Goal: Information Seeking & Learning: Learn about a topic

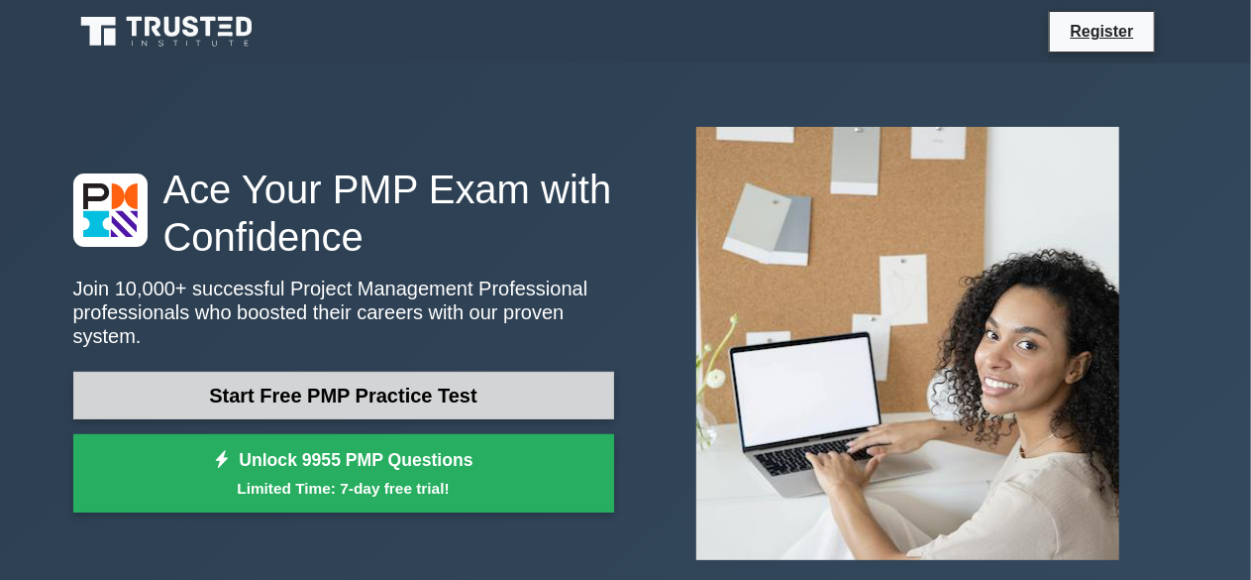
click at [339, 386] on link "Start Free PMP Practice Test" at bounding box center [343, 396] width 541 height 48
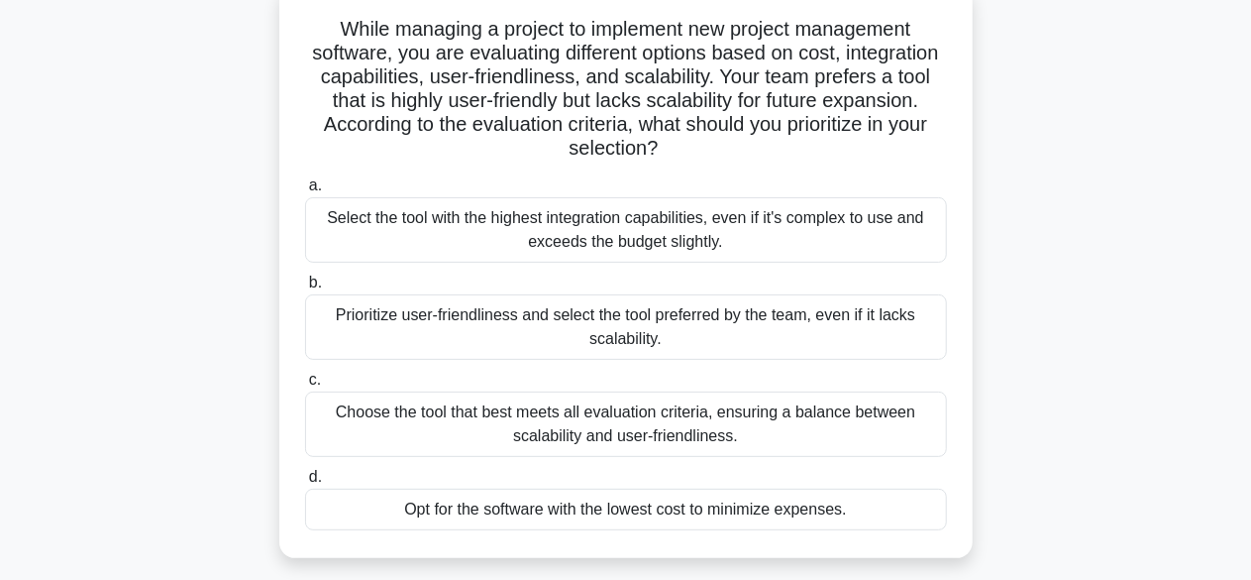
scroll to position [136, 0]
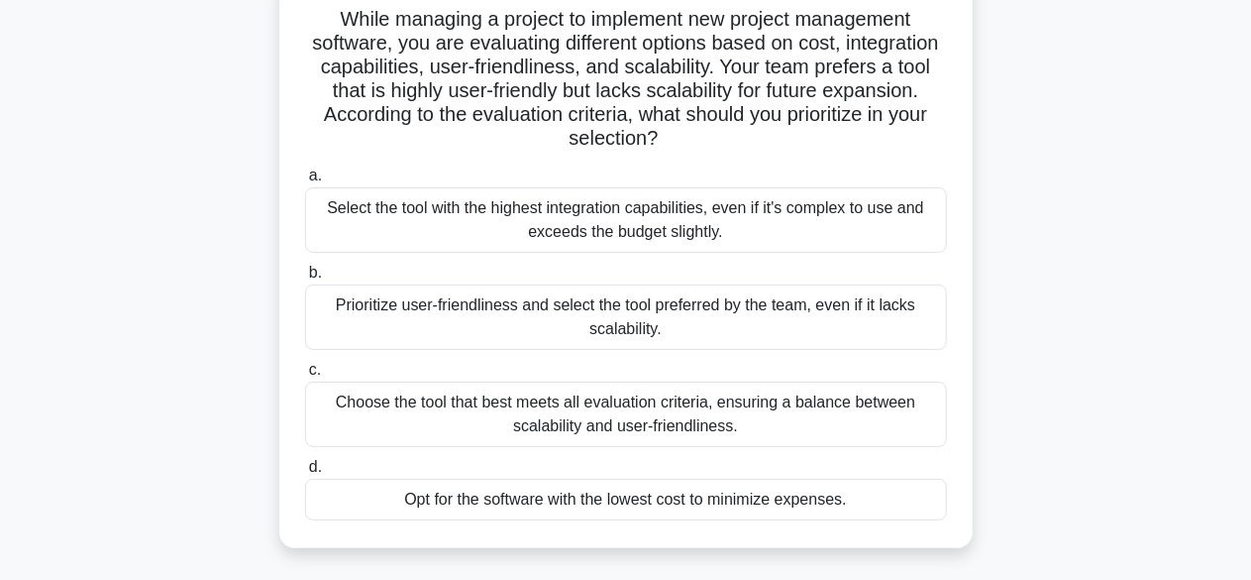
click at [629, 430] on div "Choose the tool that best meets all evaluation criteria, ensuring a balance bet…" at bounding box center [626, 413] width 642 height 65
click at [305, 376] on input "c. Choose the tool that best meets all evaluation criteria, ensuring a balance …" at bounding box center [305, 370] width 0 height 13
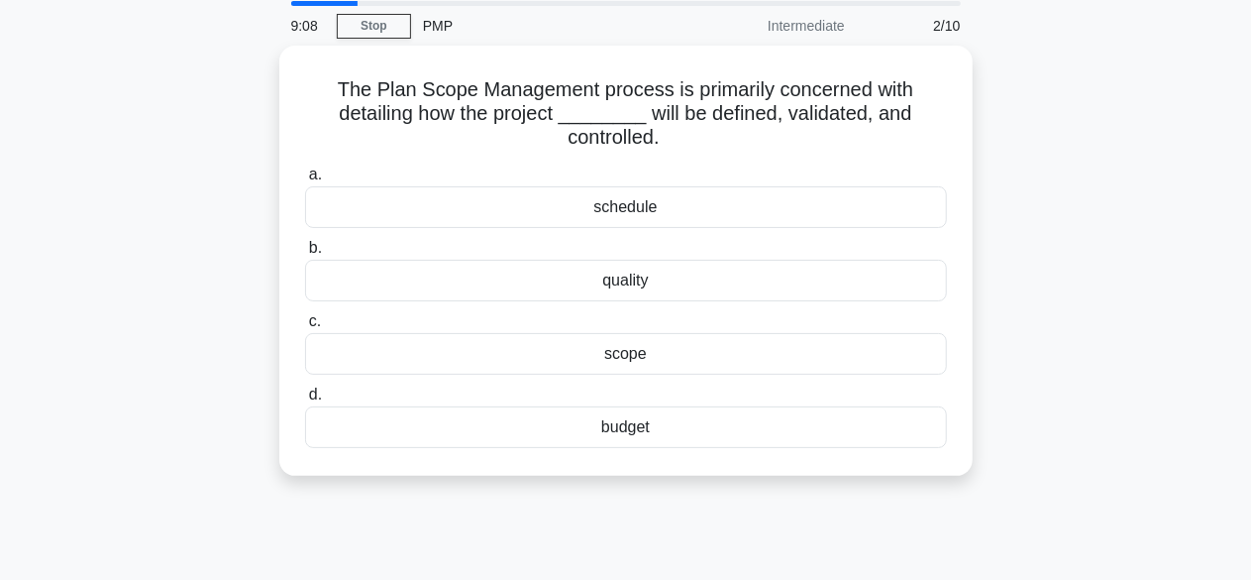
scroll to position [0, 0]
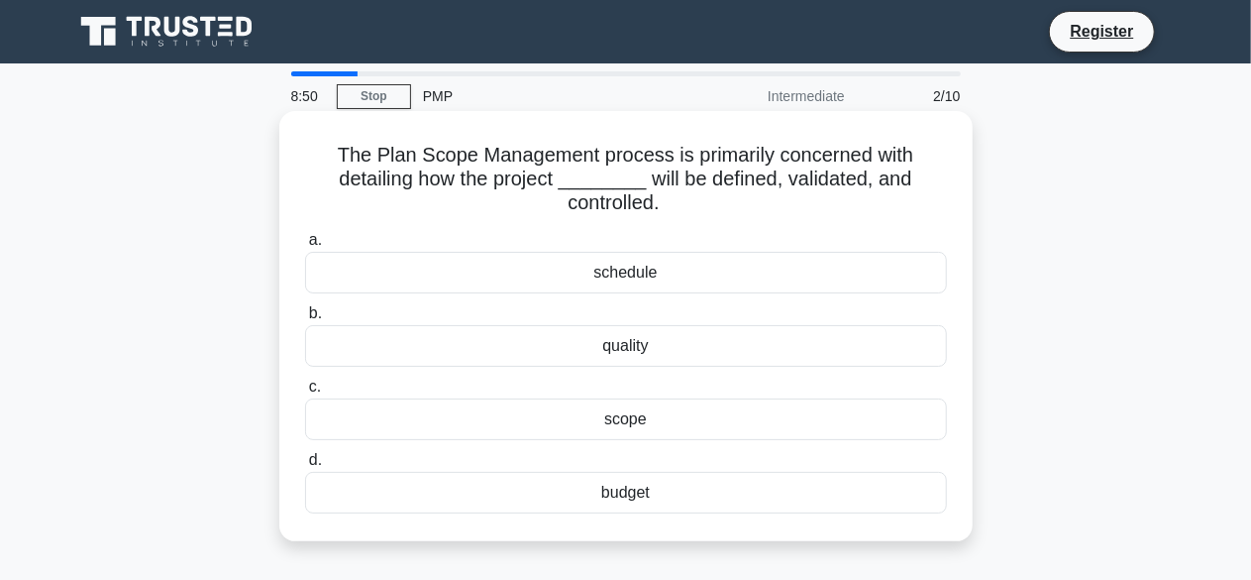
click at [638, 421] on div "scope" at bounding box center [626, 419] width 642 height 42
click at [305, 393] on input "c. scope" at bounding box center [305, 386] width 0 height 13
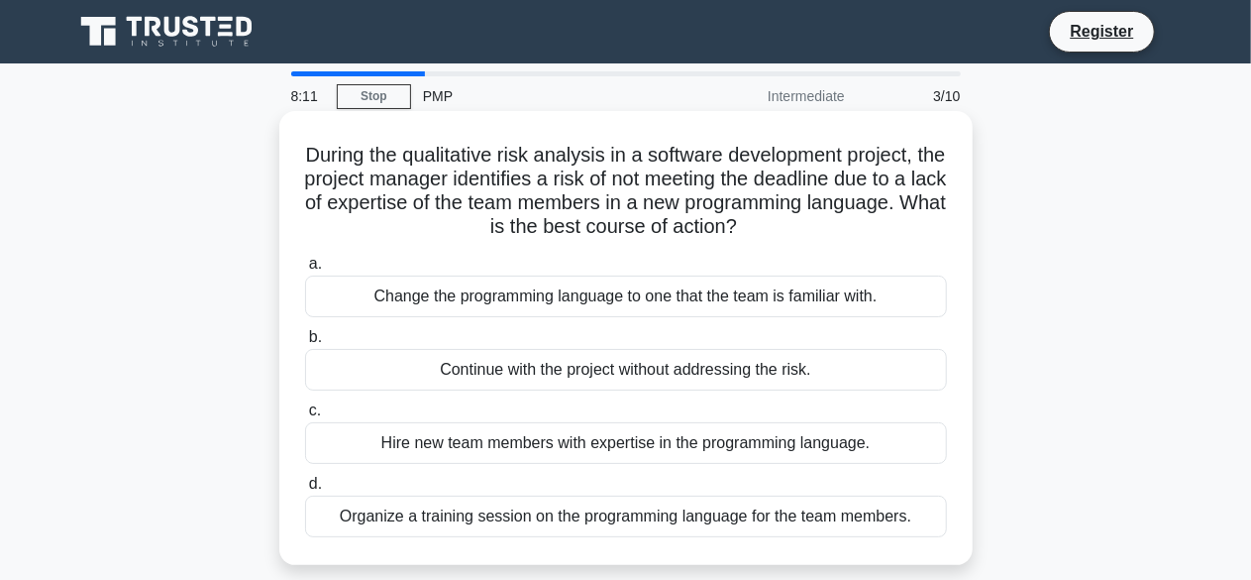
click at [632, 522] on div "Organize a training session on the programming language for the team members." at bounding box center [626, 516] width 642 height 42
click at [305, 490] on input "d. Organize a training session on the programming language for the team members." at bounding box center [305, 484] width 0 height 13
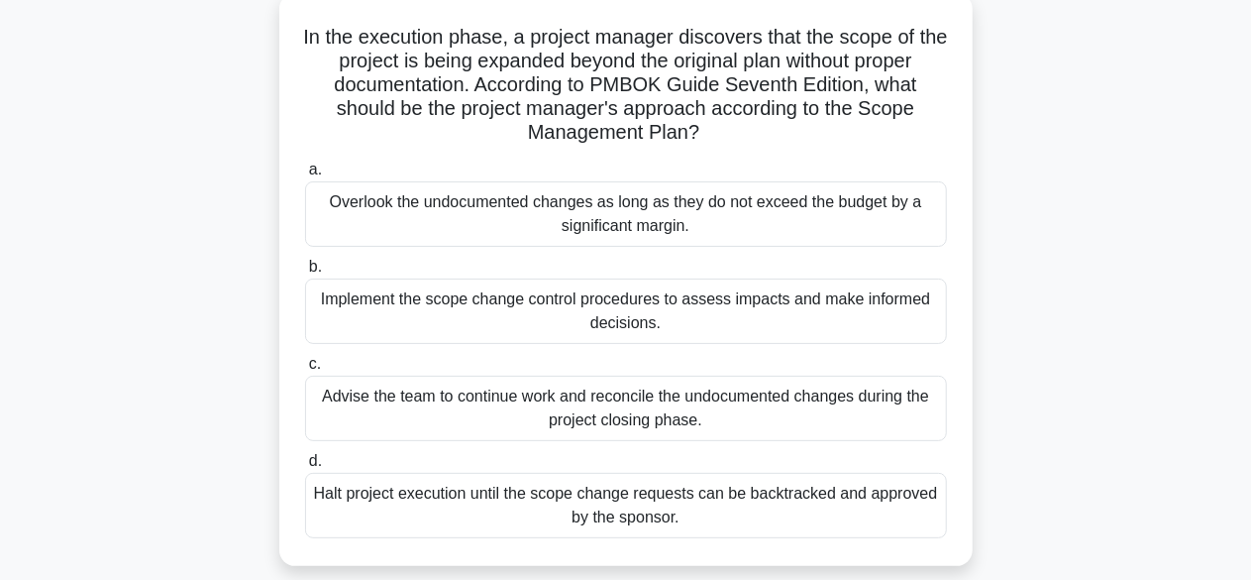
scroll to position [126, 0]
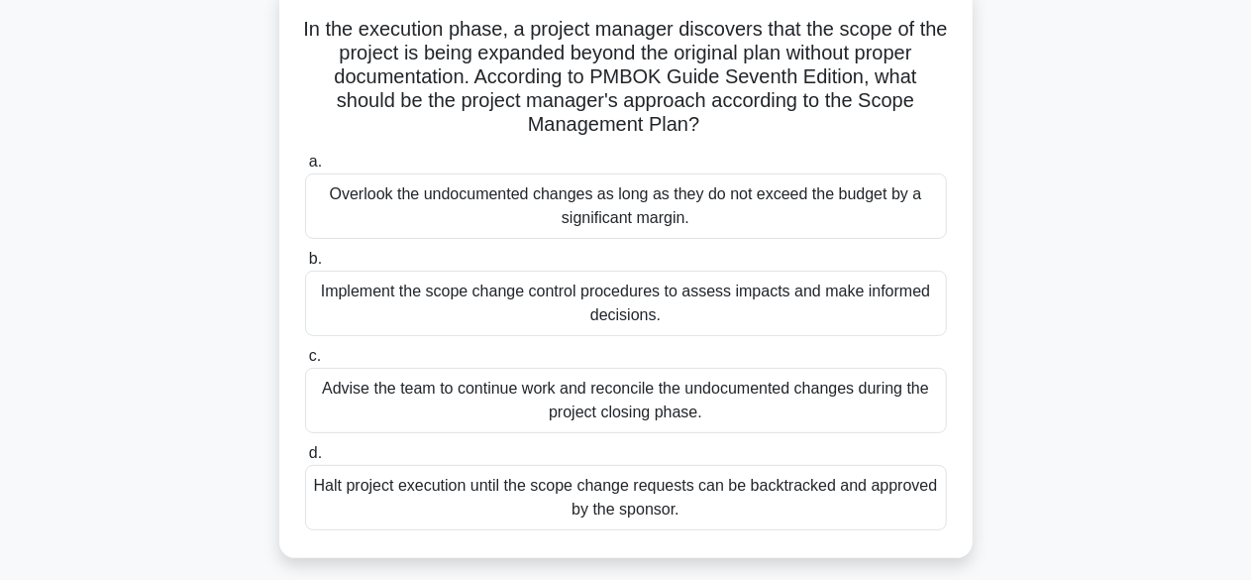
click at [650, 310] on div "Implement the scope change control procedures to assess impacts and make inform…" at bounding box center [626, 302] width 642 height 65
click at [305, 266] on input "b. Implement the scope change control procedures to assess impacts and make inf…" at bounding box center [305, 259] width 0 height 13
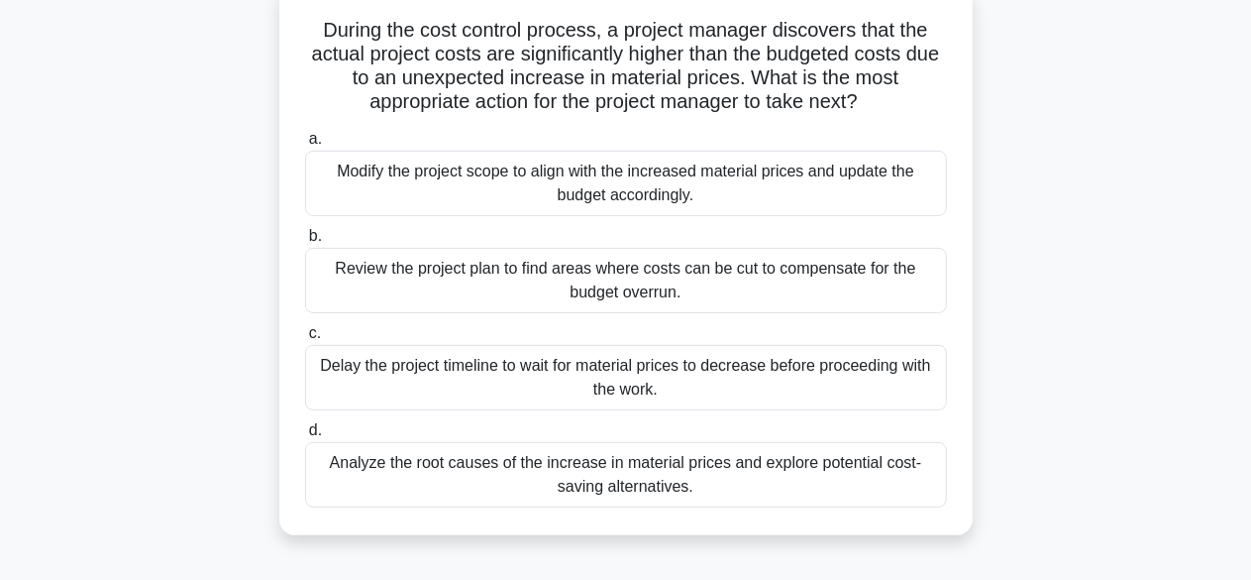
scroll to position [136, 0]
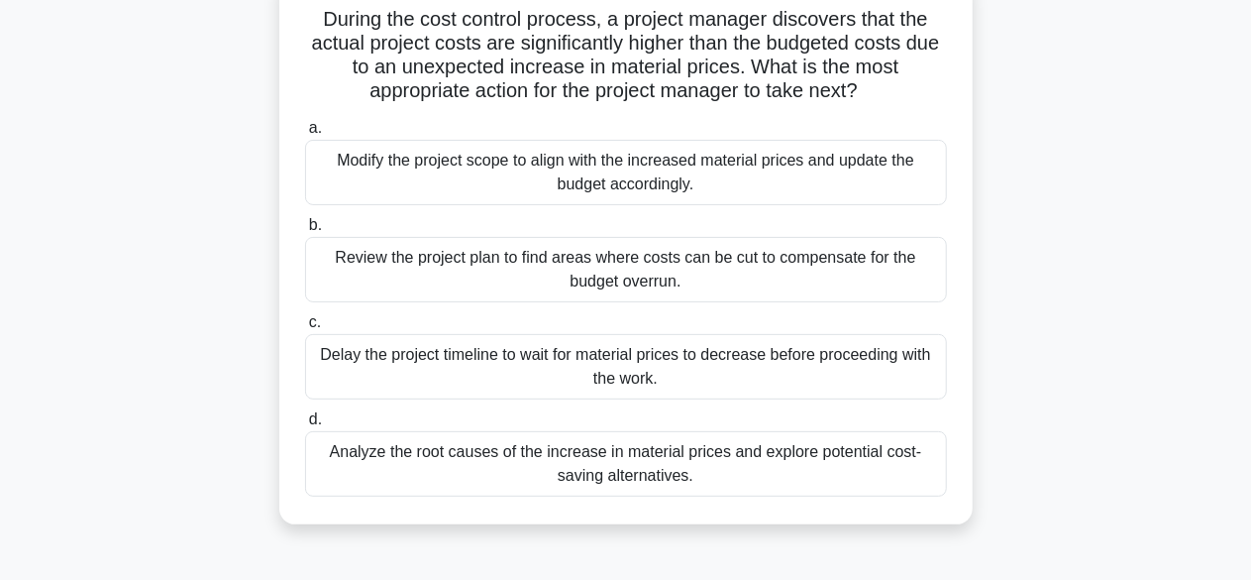
click at [644, 269] on div "Review the project plan to find areas where costs can be cut to compensate for …" at bounding box center [626, 269] width 642 height 65
click at [305, 232] on input "b. Review the project plan to find areas where costs can be cut to compensate f…" at bounding box center [305, 225] width 0 height 13
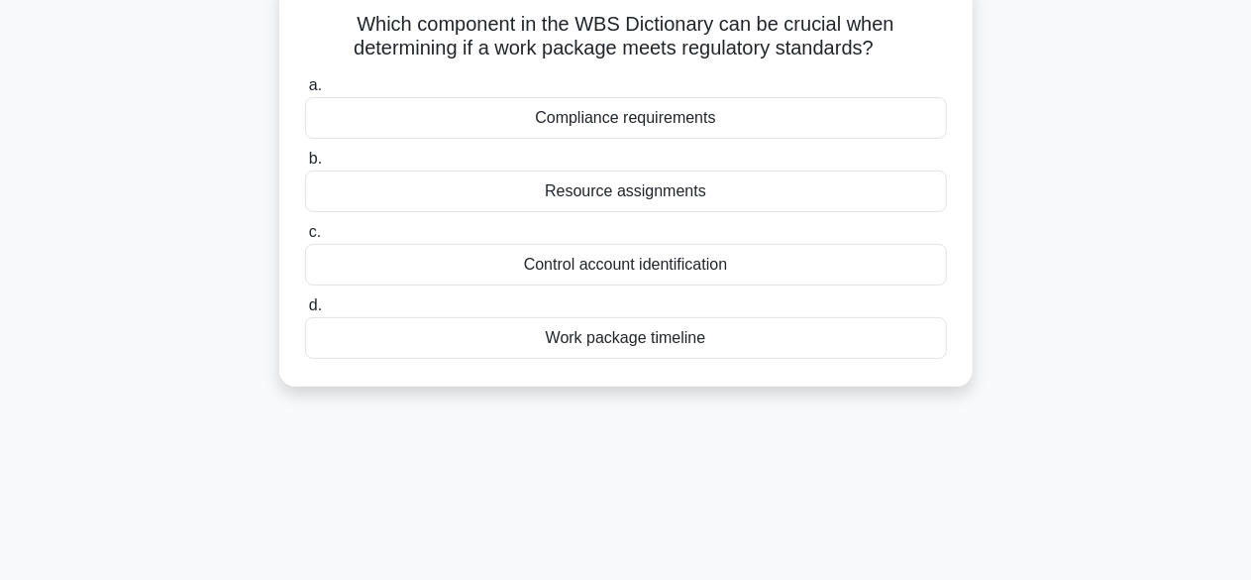
scroll to position [0, 0]
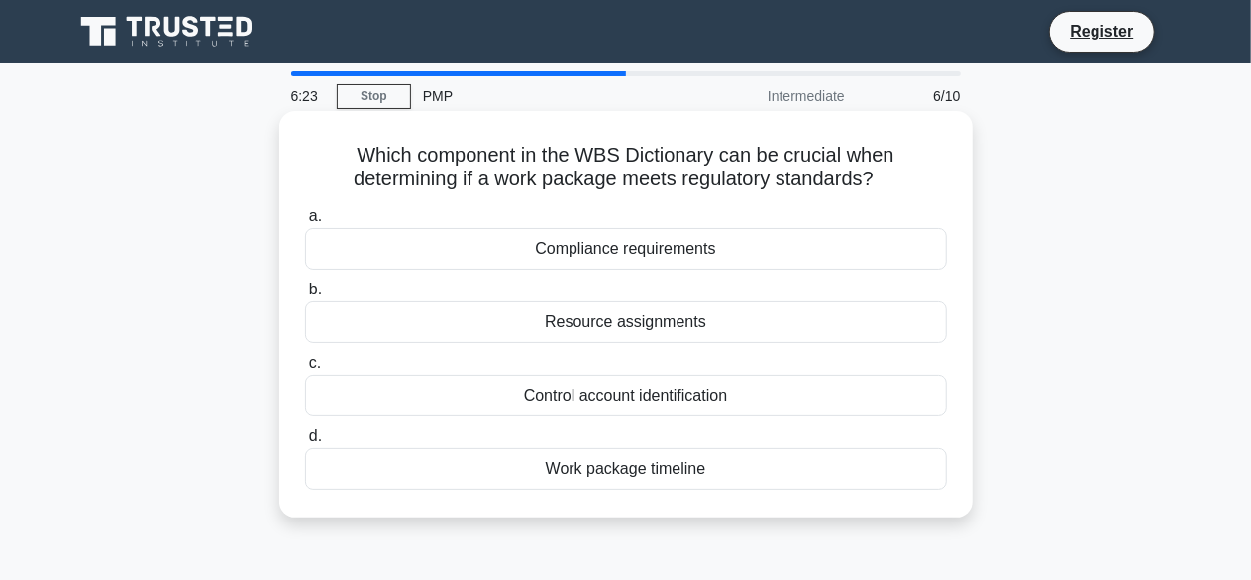
click at [622, 247] on div "Compliance requirements" at bounding box center [626, 249] width 642 height 42
click at [305, 223] on input "a. Compliance requirements" at bounding box center [305, 216] width 0 height 13
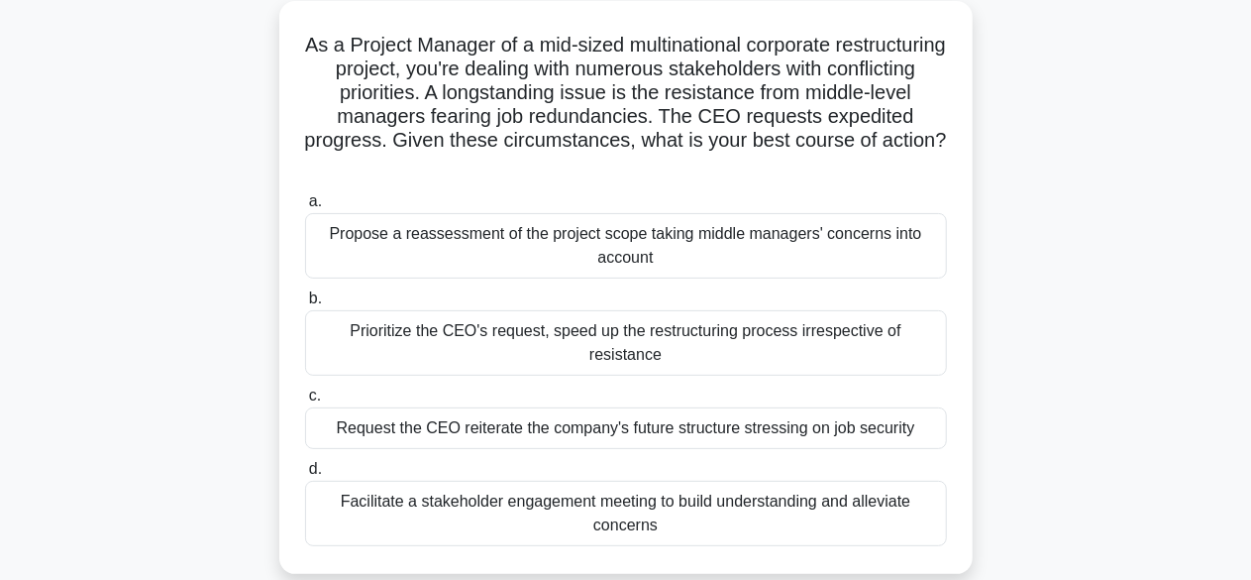
scroll to position [117, 0]
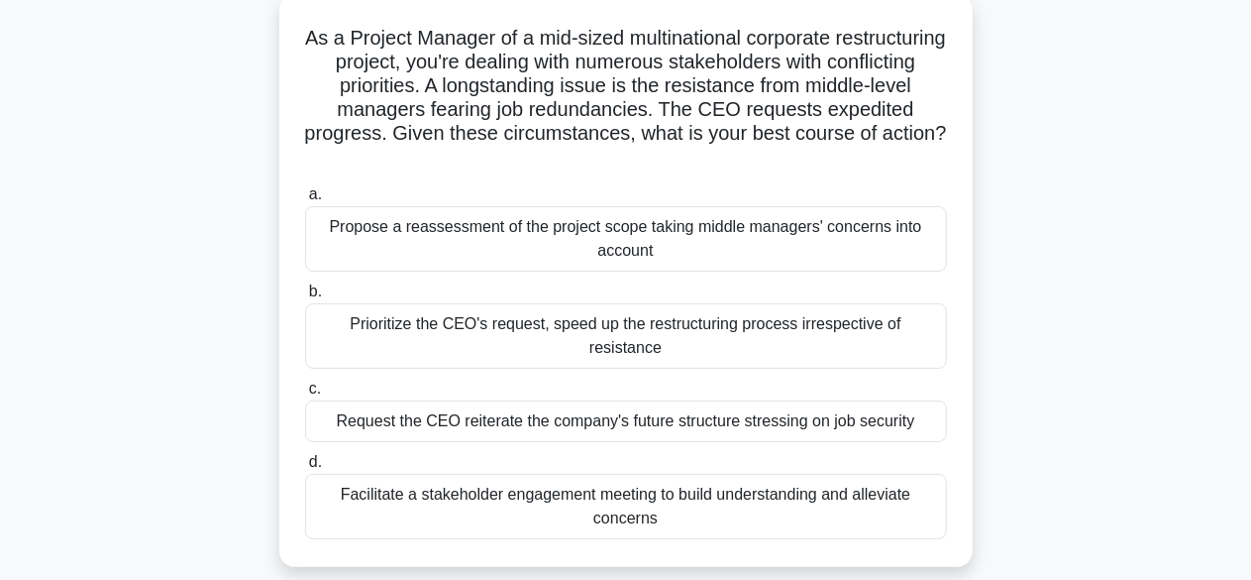
click at [636, 400] on div "Request the CEO reiterate the company's future structure stressing on job secur…" at bounding box center [626, 421] width 642 height 42
click at [305, 393] on input "c. Request the CEO reiterate the company's future structure stressing on job se…" at bounding box center [305, 388] width 0 height 13
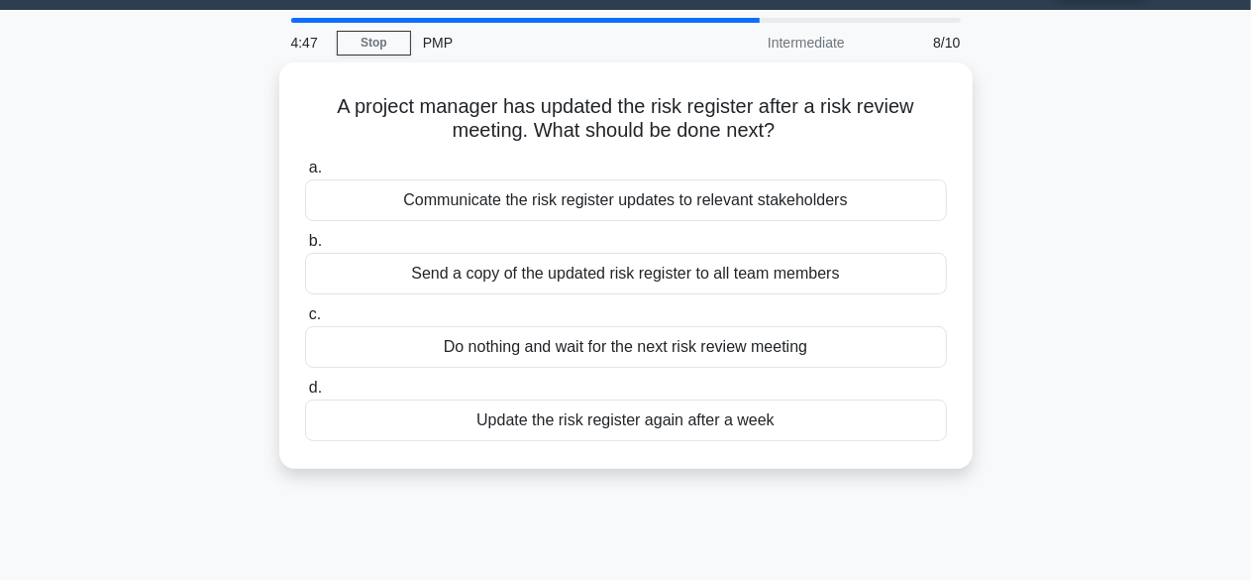
scroll to position [0, 0]
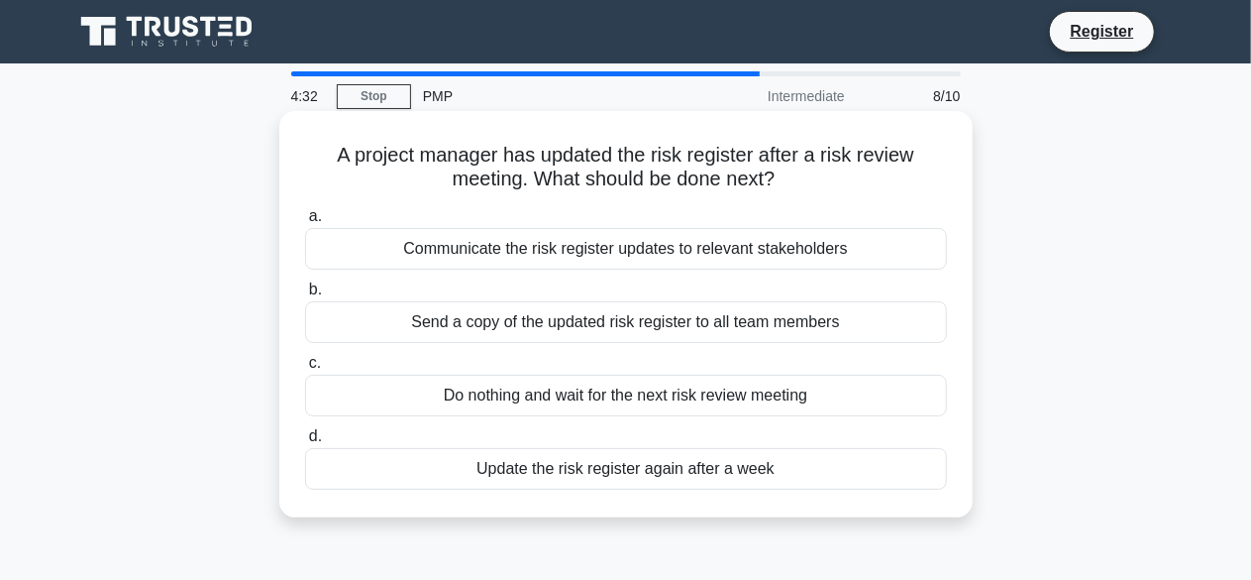
click at [666, 255] on div "Communicate the risk register updates to relevant stakeholders" at bounding box center [626, 249] width 642 height 42
click at [305, 223] on input "a. Communicate the risk register updates to relevant stakeholders" at bounding box center [305, 216] width 0 height 13
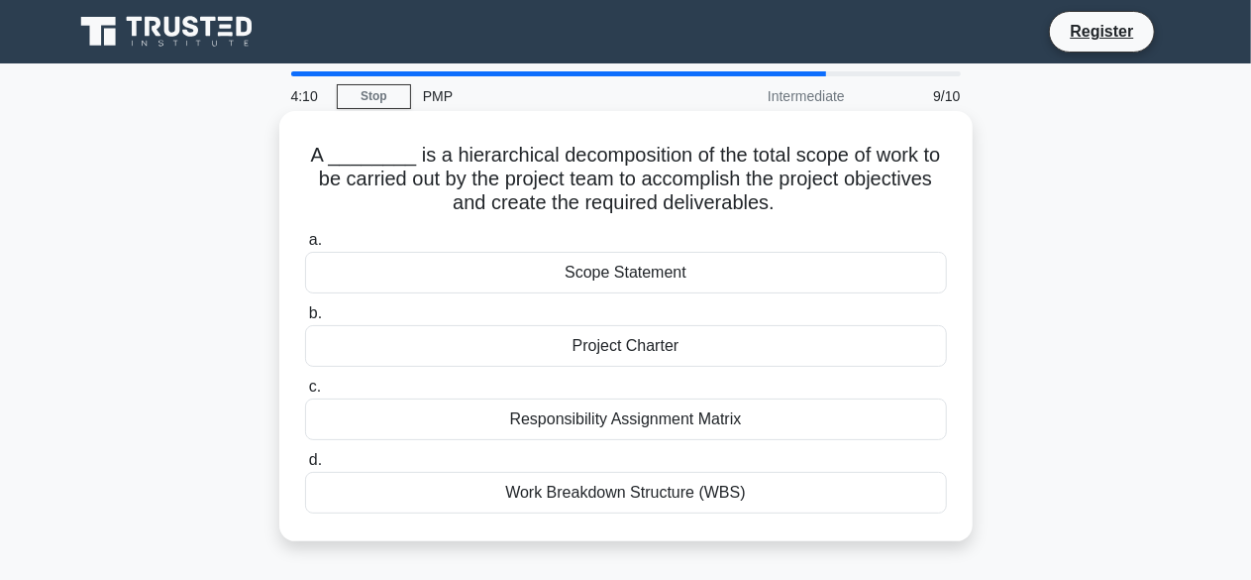
click at [614, 496] on div "Work Breakdown Structure (WBS)" at bounding box center [626, 493] width 642 height 42
click at [305, 467] on input "d. Work Breakdown Structure (WBS)" at bounding box center [305, 460] width 0 height 13
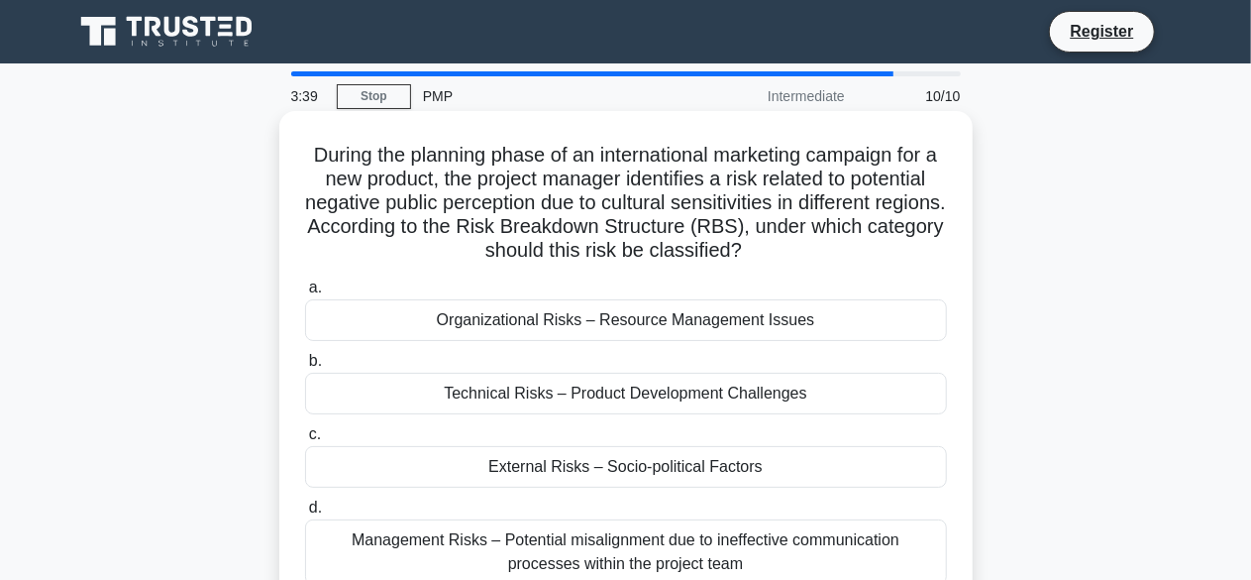
click at [652, 474] on div "External Risks – Socio-political Factors" at bounding box center [626, 467] width 642 height 42
click at [305, 441] on input "c. External Risks – Socio-political Factors" at bounding box center [305, 434] width 0 height 13
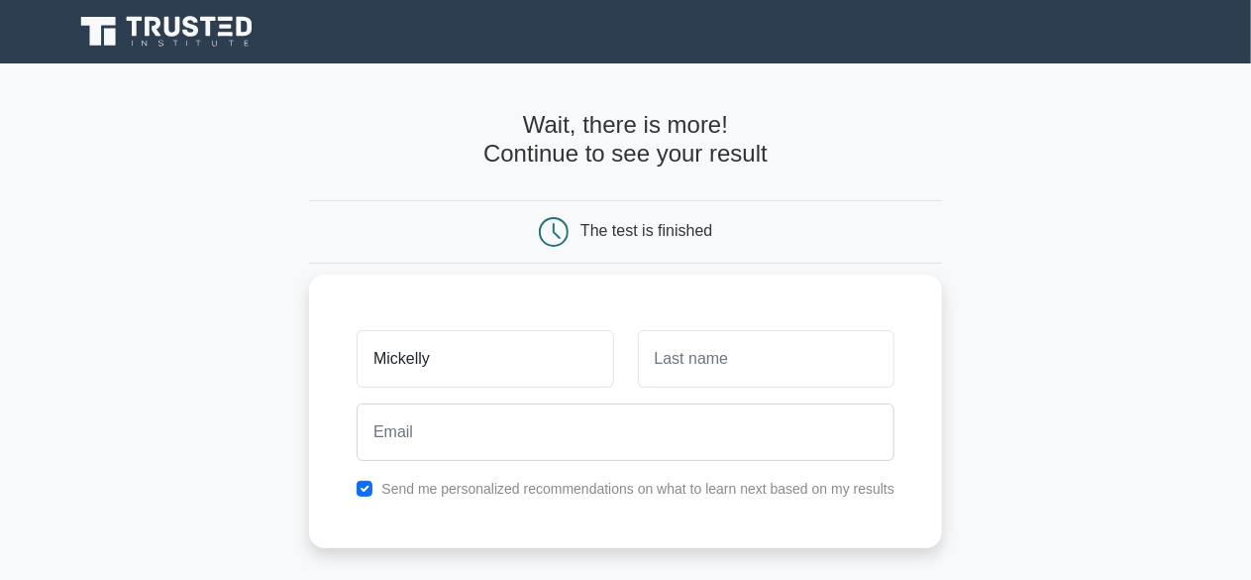
type input "Mickelly"
click at [739, 356] on input "text" at bounding box center [766, 358] width 257 height 57
type input "Staple"
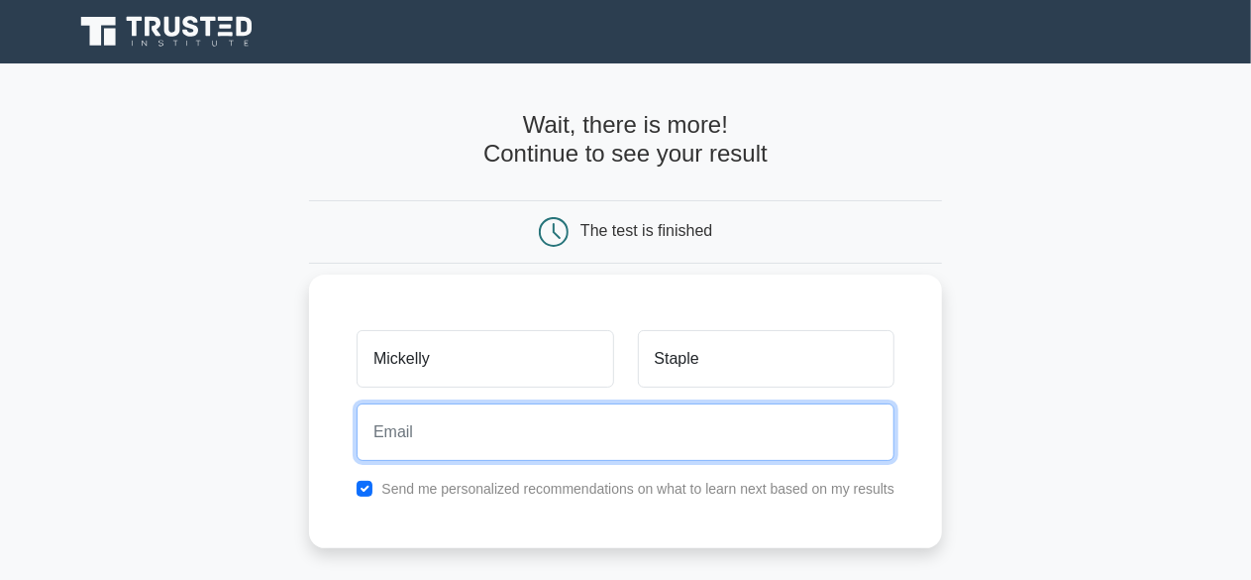
click at [502, 440] on input "email" at bounding box center [626, 431] width 538 height 57
type input "lesfyah@yahoo.com"
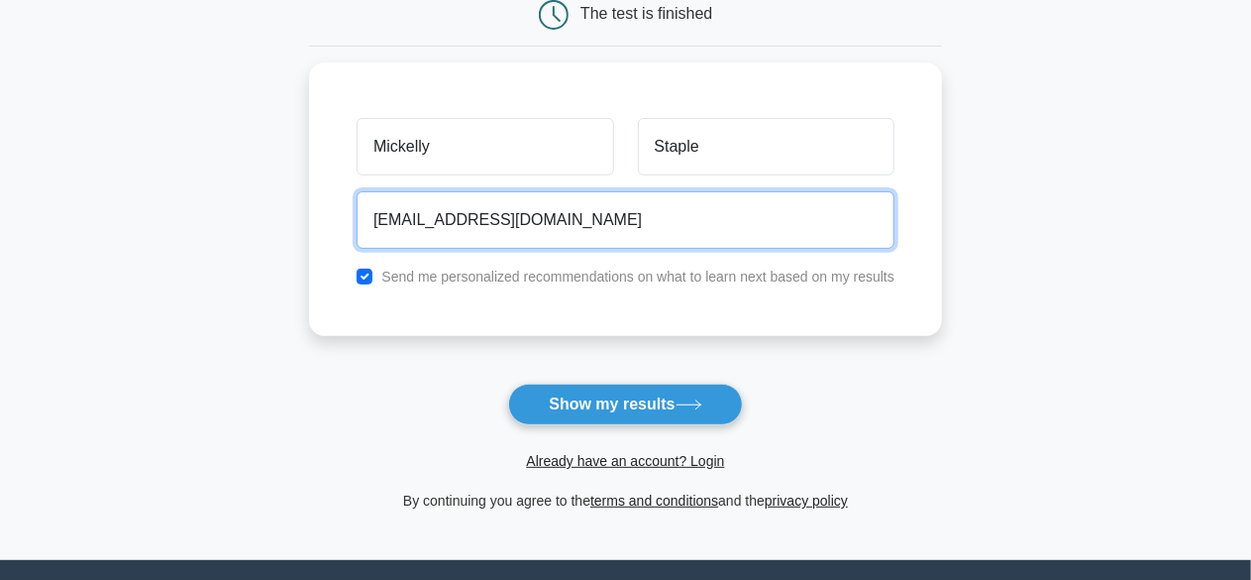
scroll to position [223, 0]
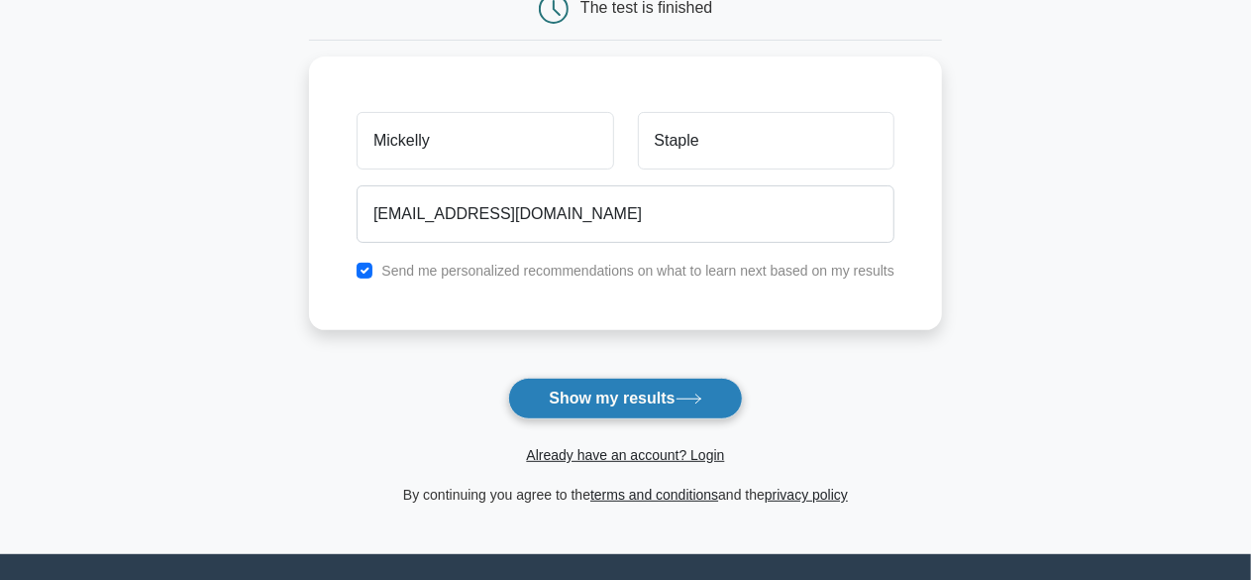
click at [587, 409] on button "Show my results" at bounding box center [625, 398] width 234 height 42
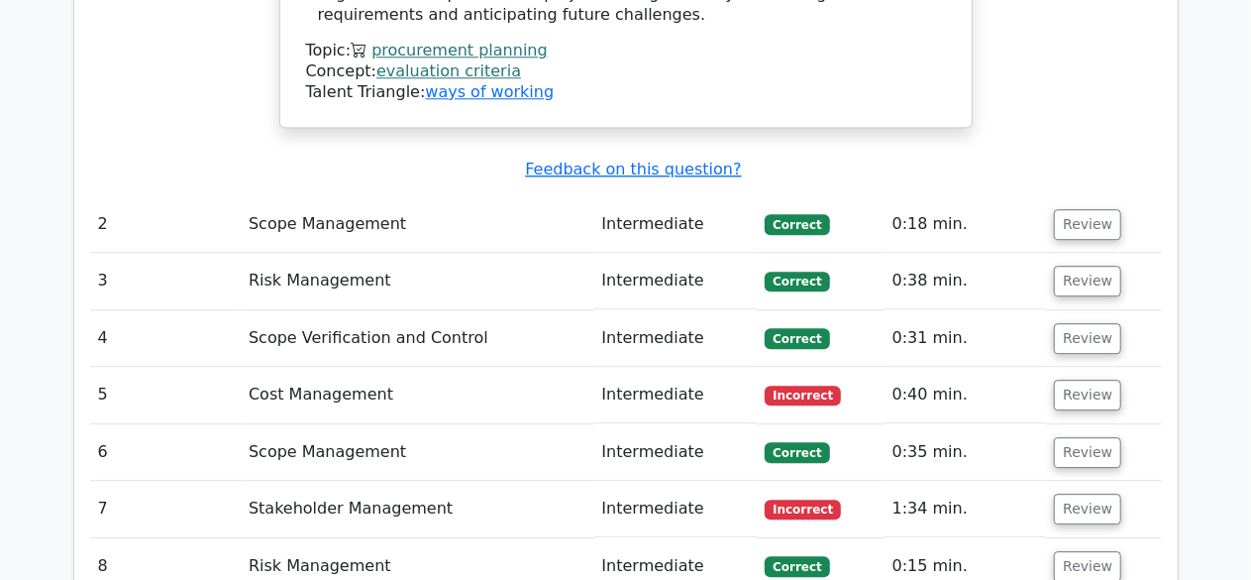
scroll to position [2618, 0]
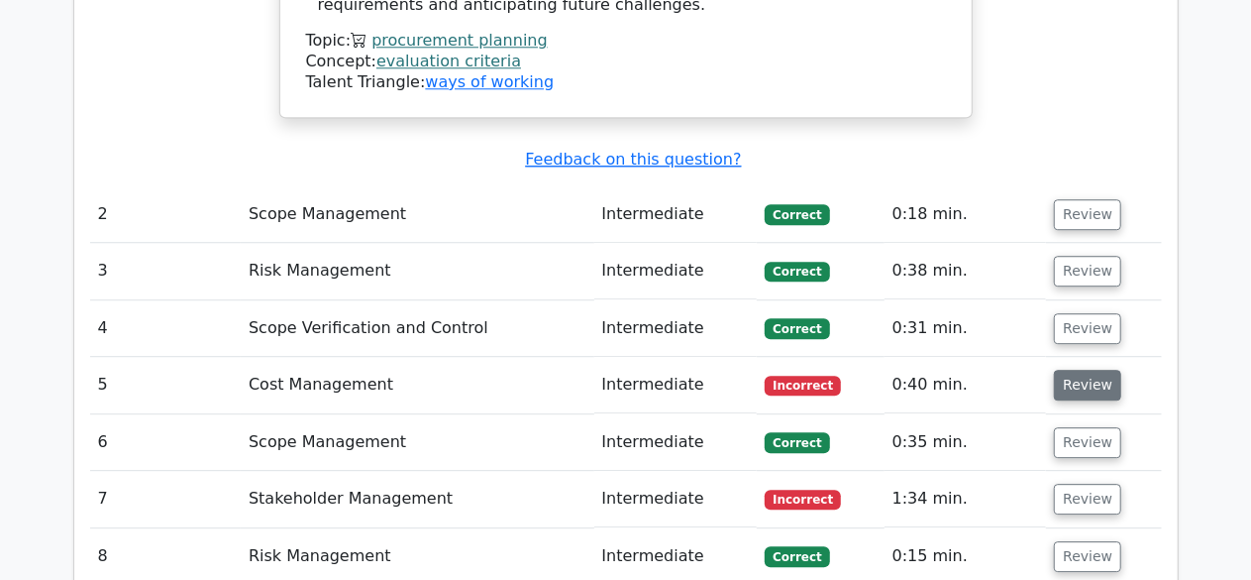
click at [1088, 370] on button "Review" at bounding box center [1087, 385] width 67 height 31
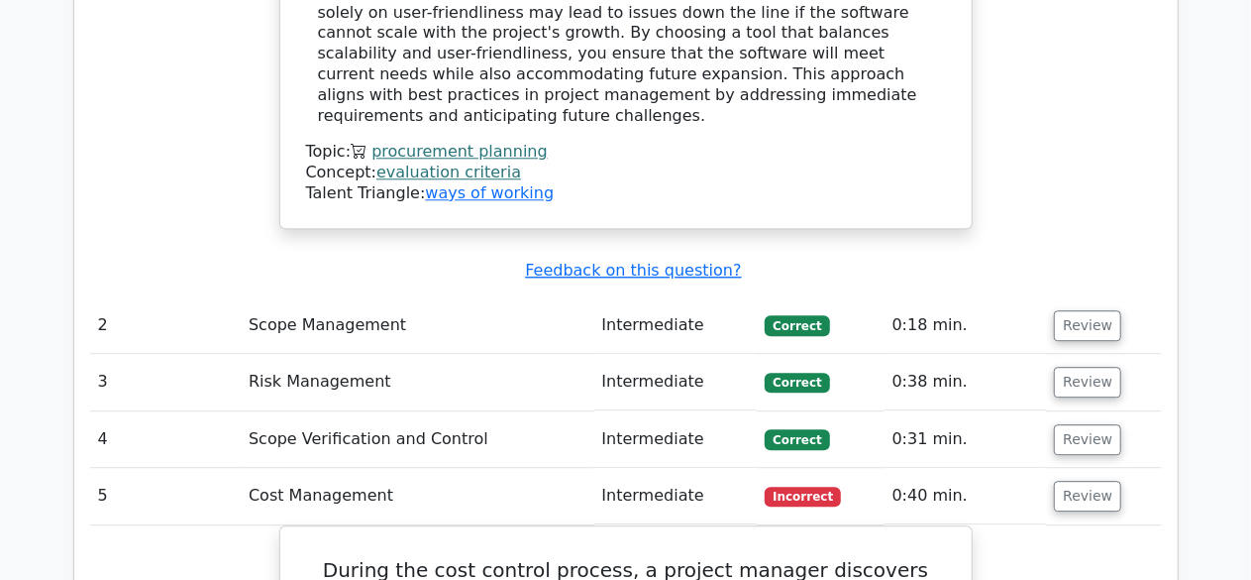
scroll to position [2537, 0]
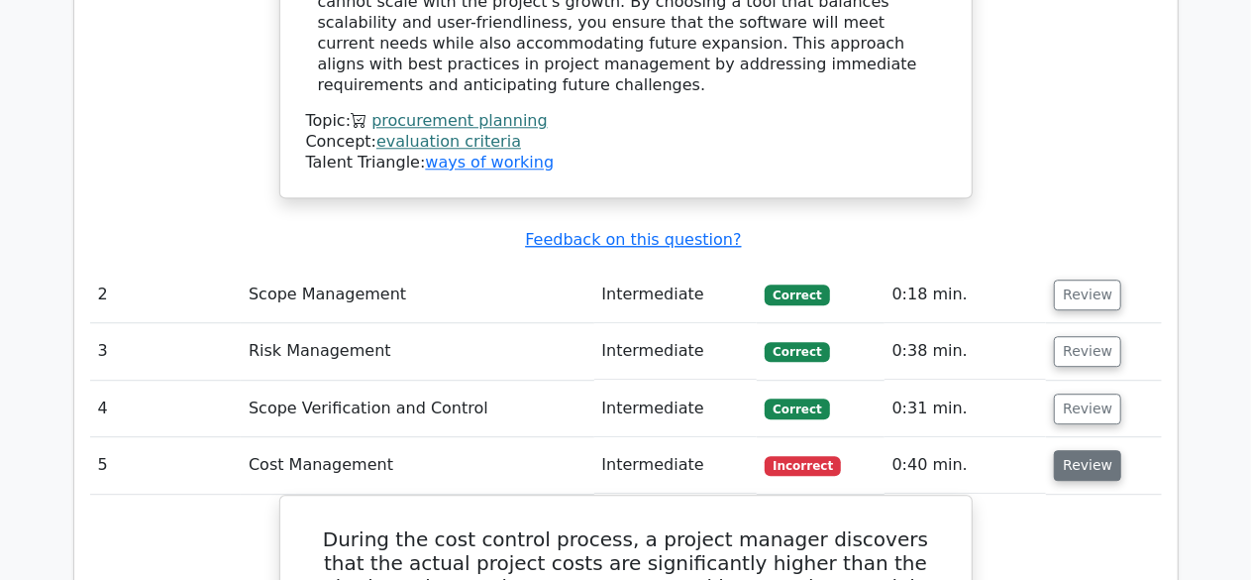
click at [1092, 450] on button "Review" at bounding box center [1087, 465] width 67 height 31
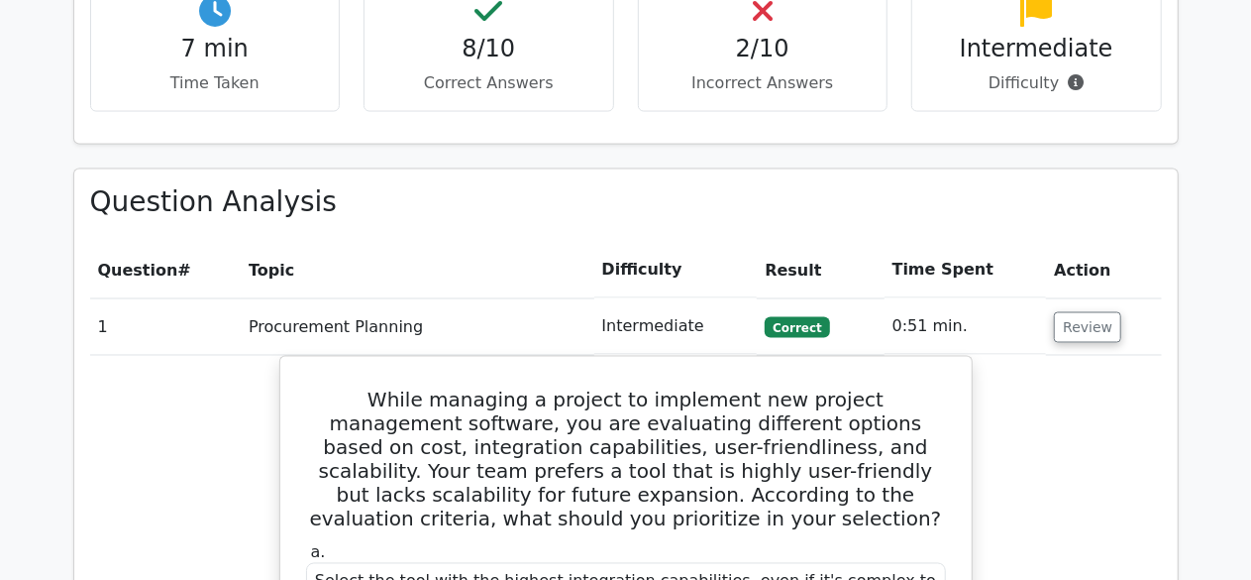
scroll to position [1517, 0]
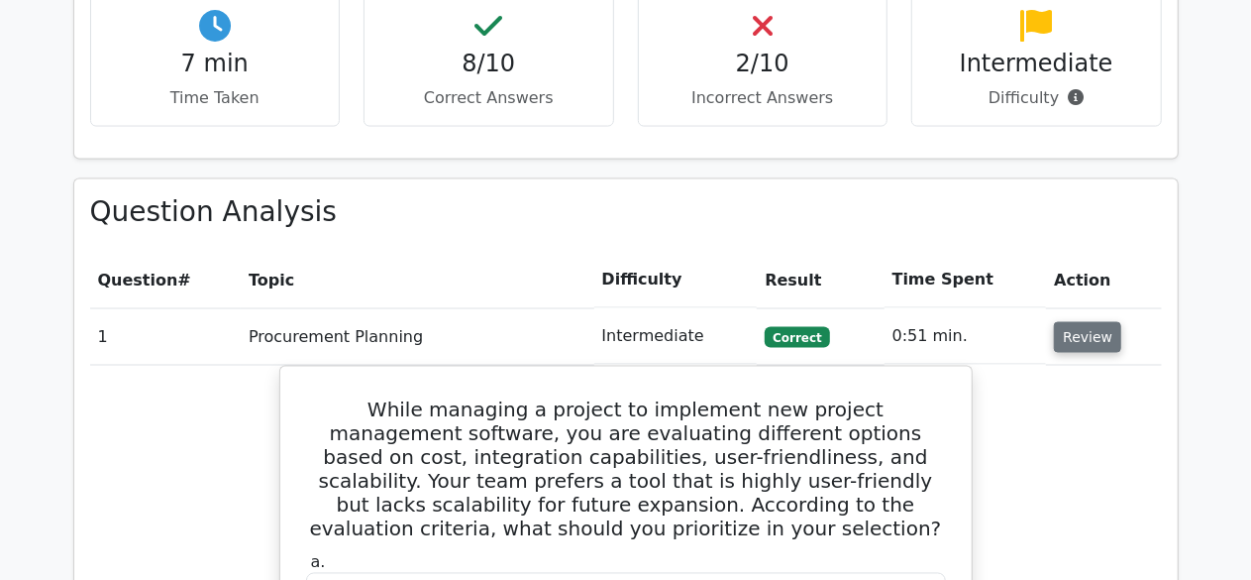
click at [1077, 322] on button "Review" at bounding box center [1087, 337] width 67 height 31
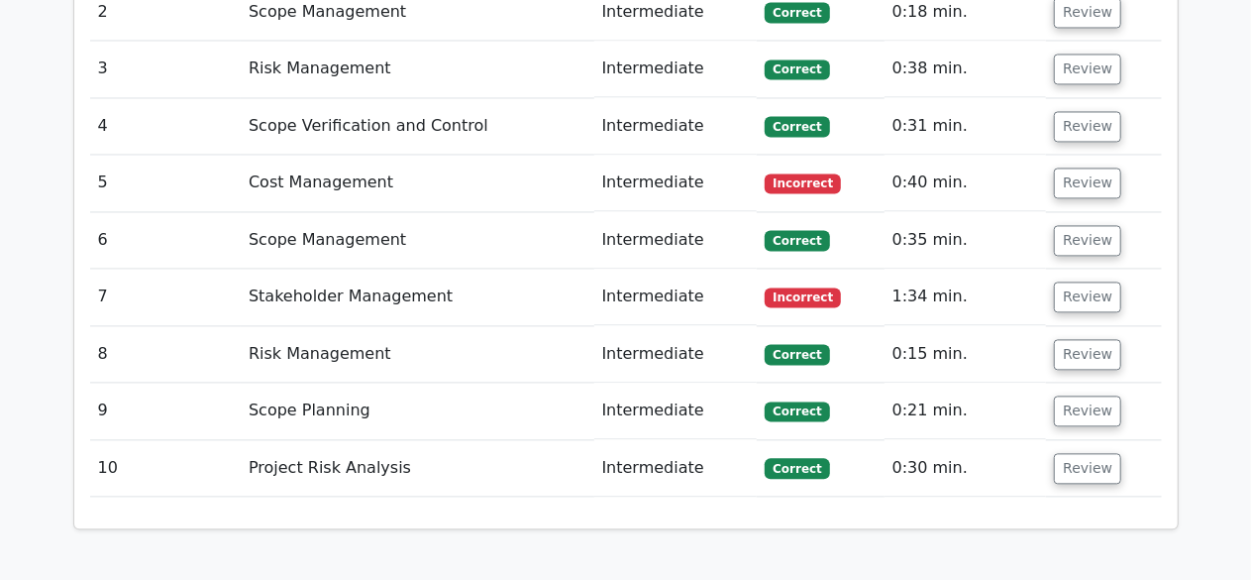
scroll to position [1895, 0]
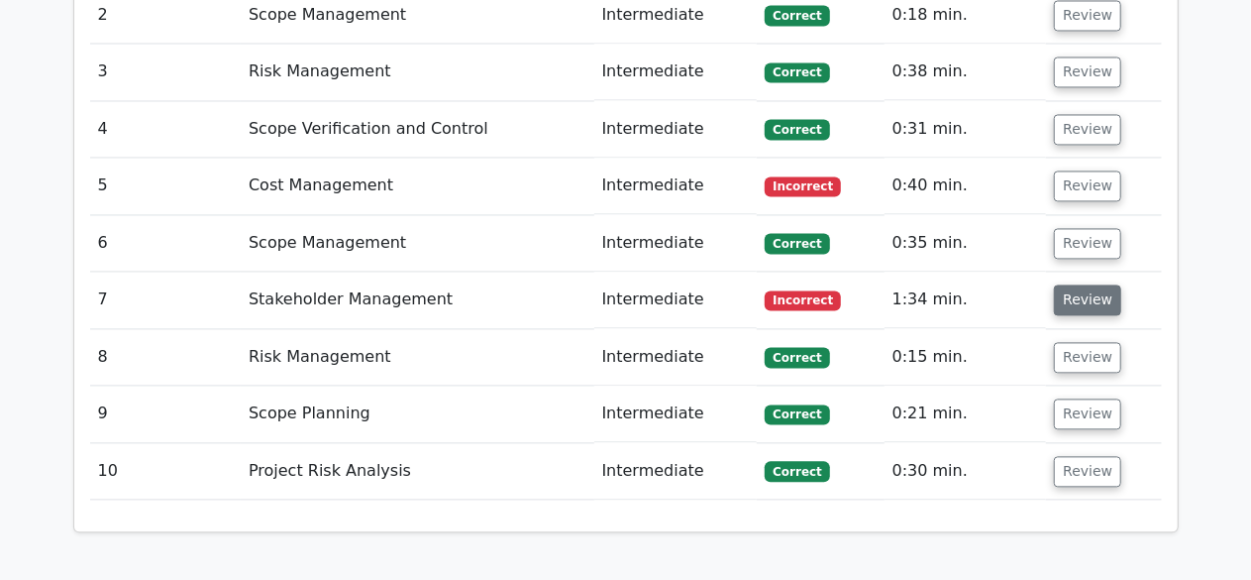
click at [1090, 284] on button "Review" at bounding box center [1087, 299] width 67 height 31
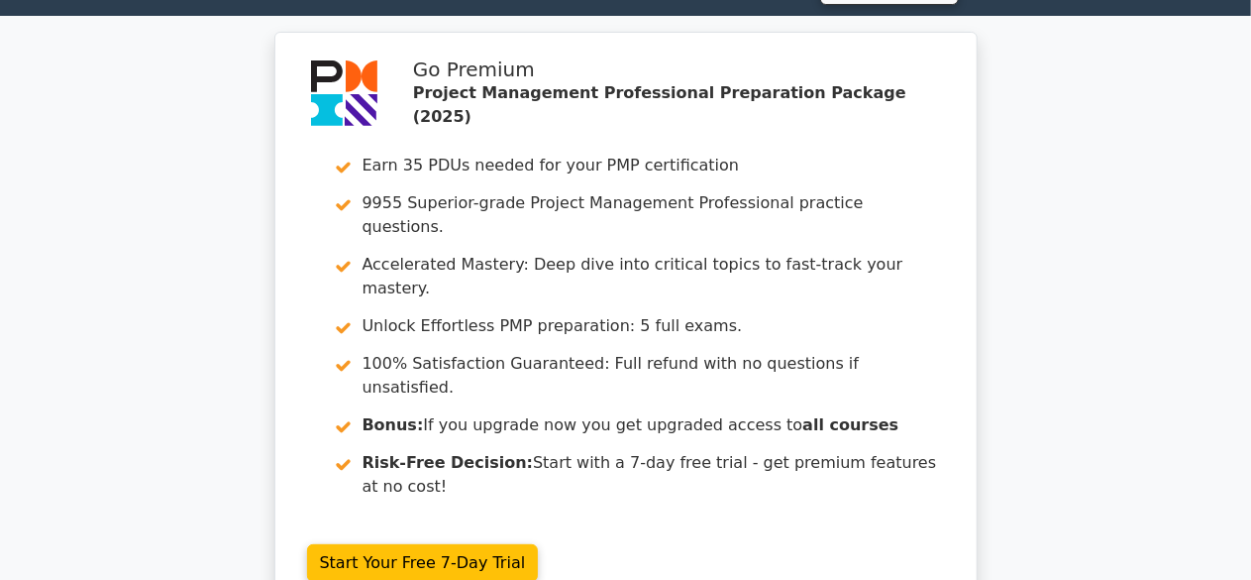
scroll to position [0, 0]
